Goal: Transaction & Acquisition: Download file/media

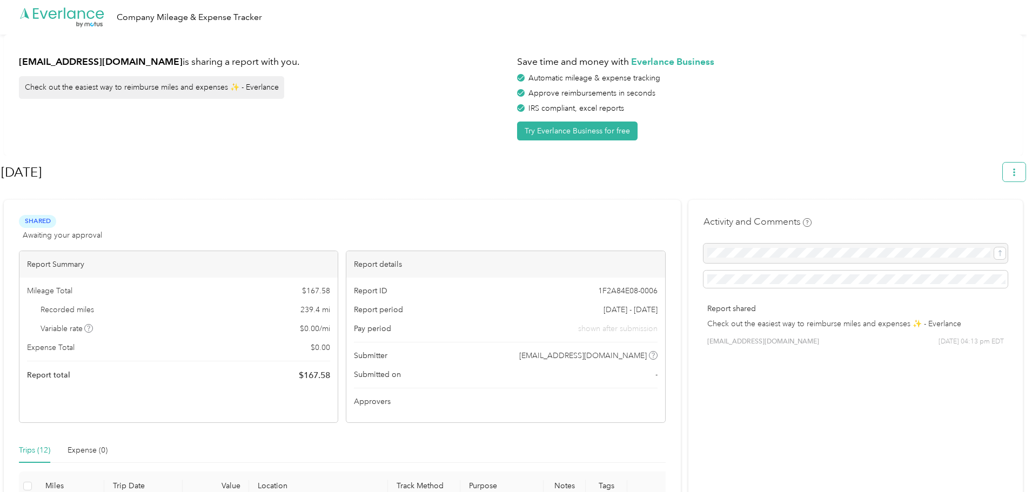
click at [1017, 171] on icon "button" at bounding box center [1014, 172] width 8 height 8
click at [979, 218] on span "Download" at bounding box center [988, 223] width 36 height 11
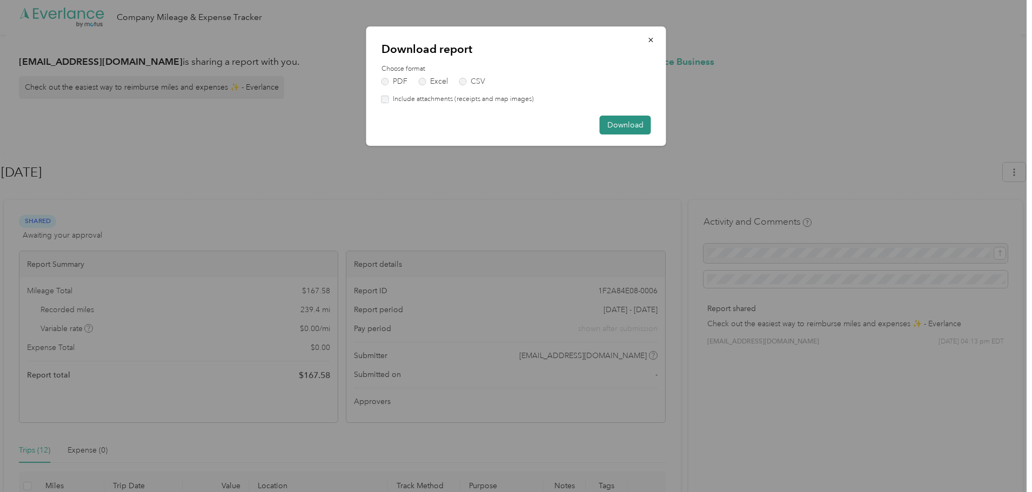
click at [617, 126] on button "Download" at bounding box center [624, 125] width 51 height 19
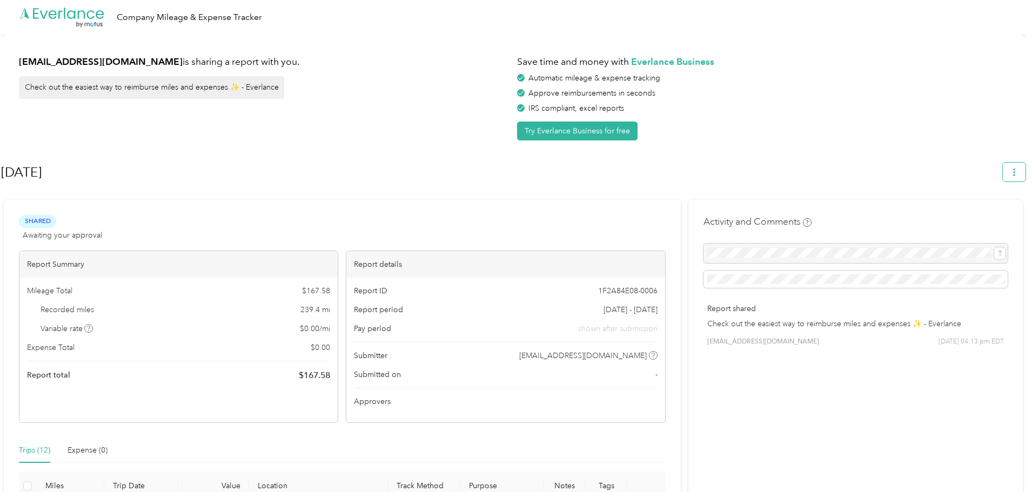
click at [1017, 170] on icon "button" at bounding box center [1014, 172] width 8 height 8
click at [977, 218] on span "Download" at bounding box center [988, 223] width 36 height 11
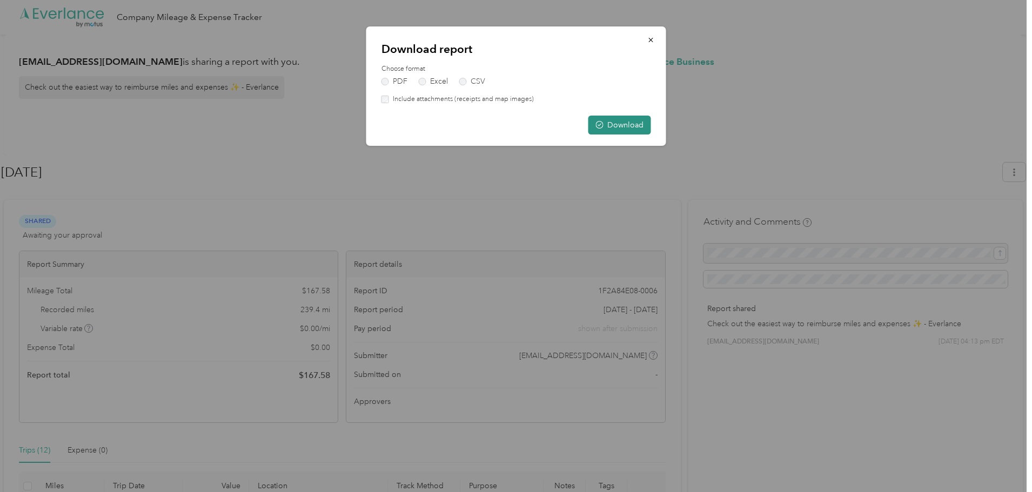
click at [622, 125] on button "Download" at bounding box center [619, 125] width 63 height 19
